Goal: Task Accomplishment & Management: Manage account settings

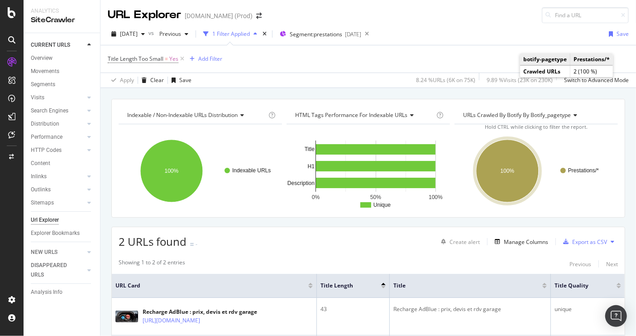
scroll to position [88, 0]
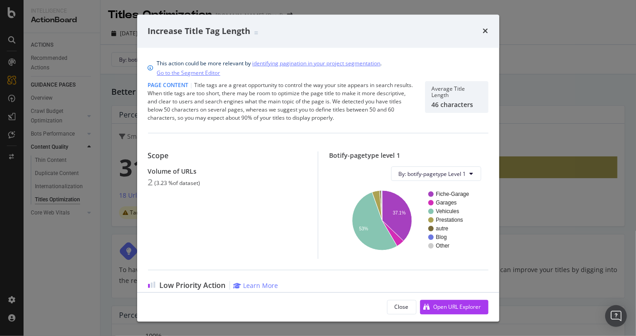
scroll to position [110, 0]
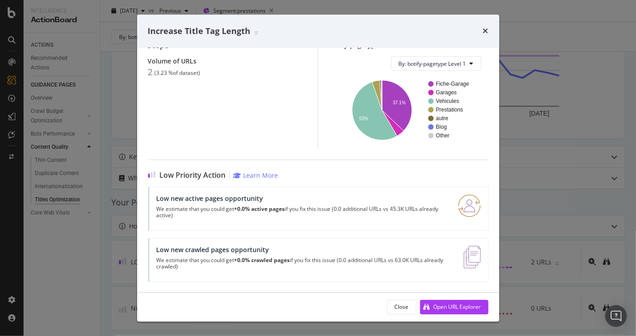
click at [291, 85] on div "Scope Volume of URLs 2 ( 3.23 % of dataset )" at bounding box center [233, 94] width 170 height 107
click at [484, 29] on icon "times" at bounding box center [485, 31] width 5 height 7
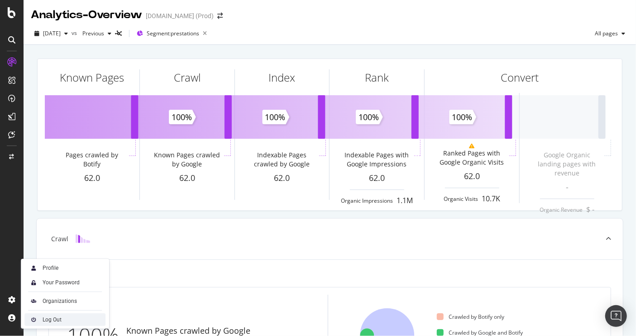
click at [63, 318] on div "Log Out" at bounding box center [64, 319] width 81 height 13
